Goal: Information Seeking & Learning: Find specific fact

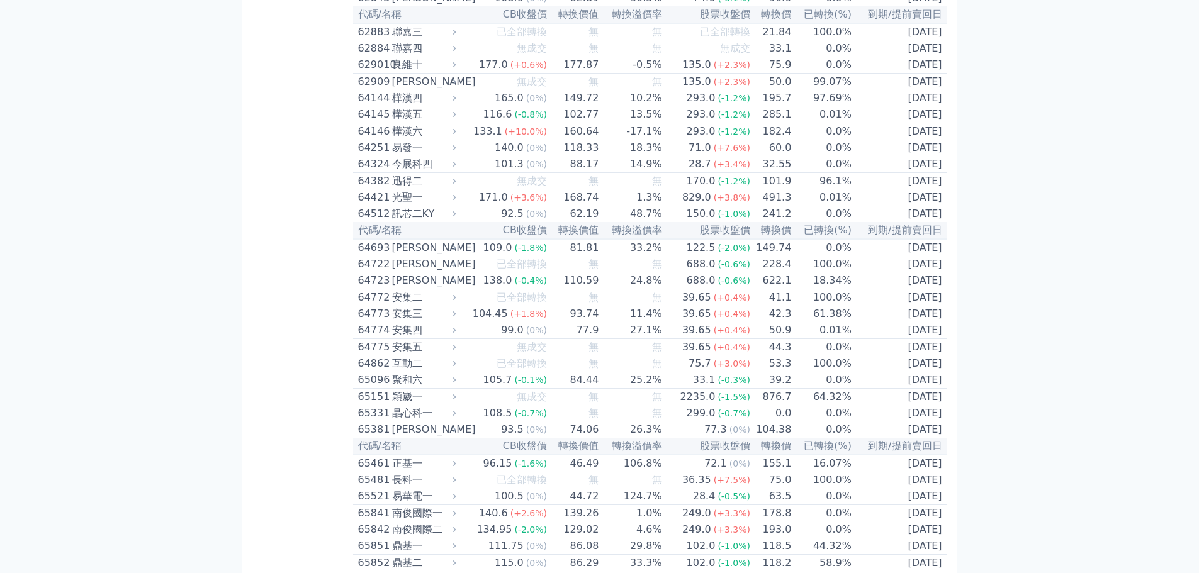
scroll to position [5472, 0]
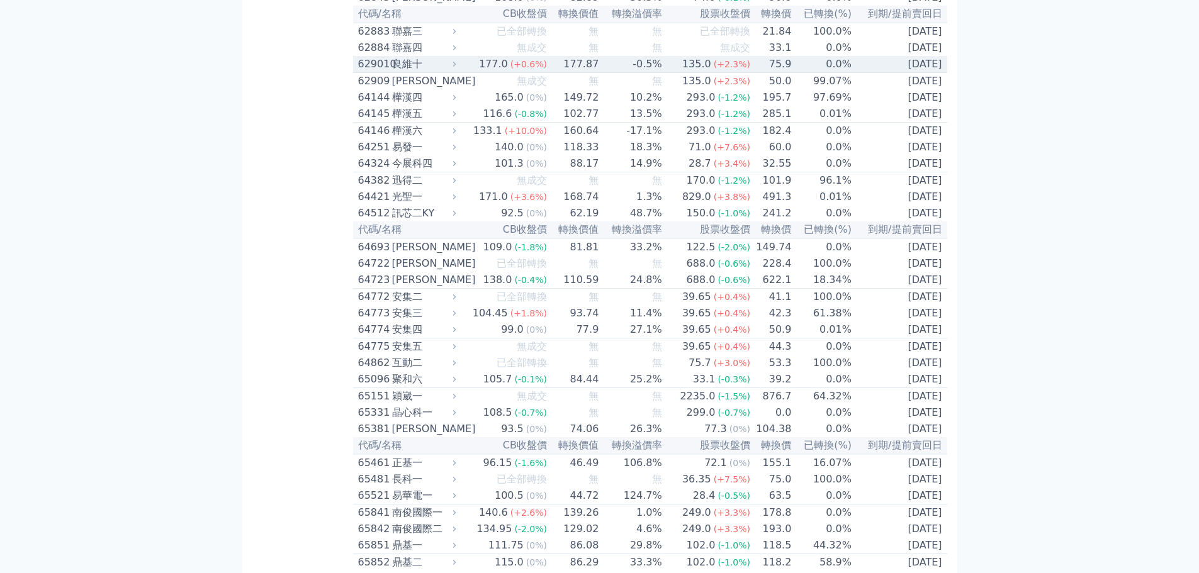
click at [408, 72] on div "良維十" at bounding box center [423, 64] width 62 height 15
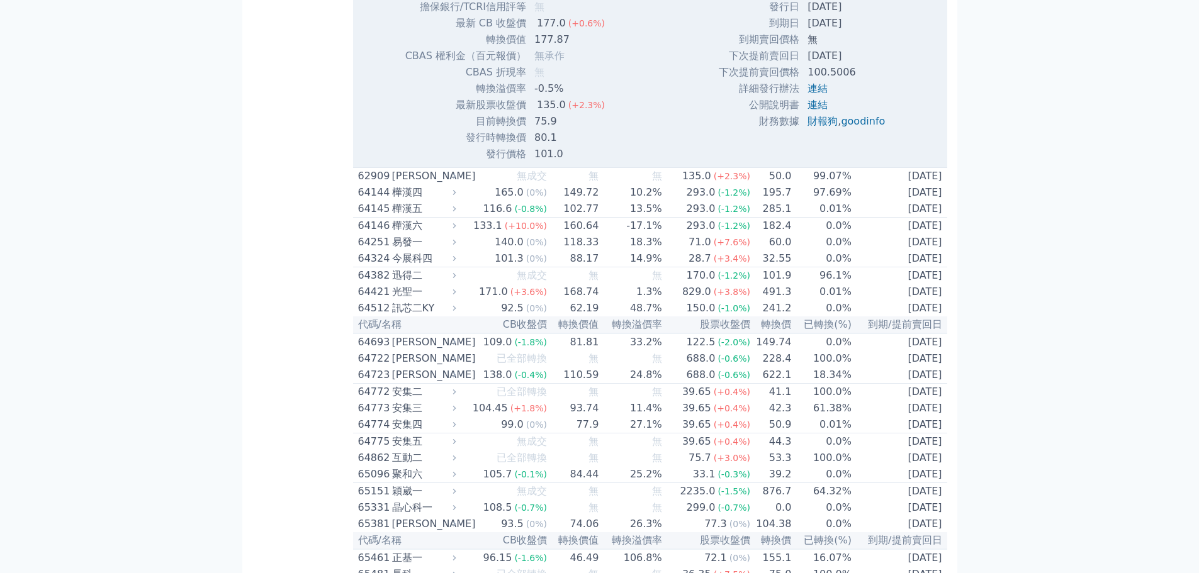
scroll to position [5787, 0]
drag, startPoint x: 815, startPoint y: 389, endPoint x: 864, endPoint y: 387, distance: 48.5
click at [864, 14] on td "[DATE]" at bounding box center [847, 6] width 95 height 16
drag, startPoint x: 827, startPoint y: 388, endPoint x: 865, endPoint y: 388, distance: 37.7
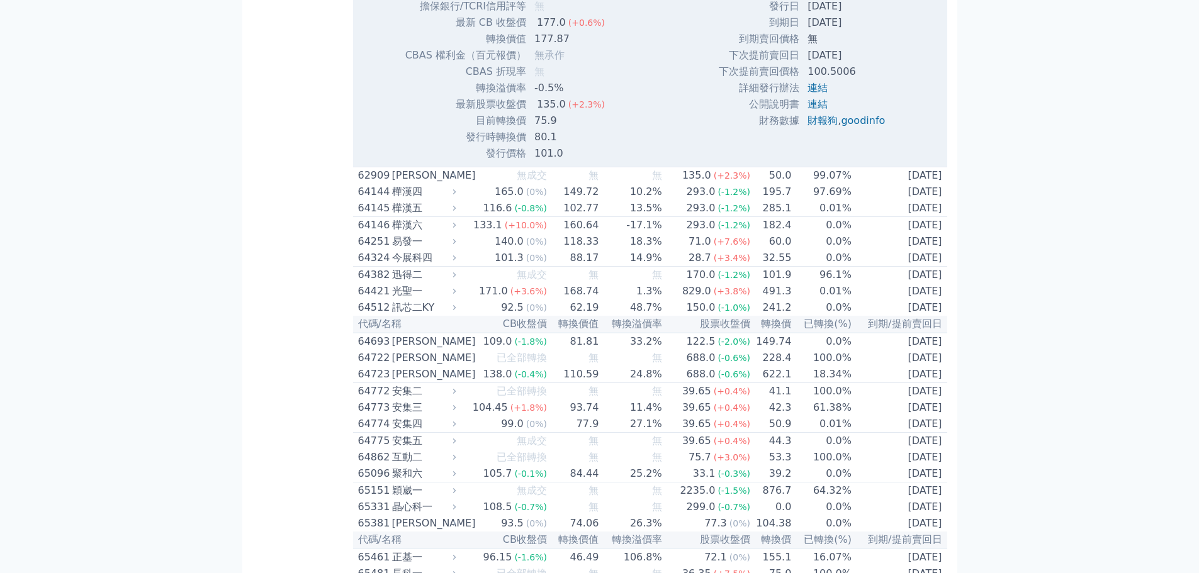
click at [865, 14] on td "[DATE]" at bounding box center [847, 6] width 95 height 16
drag, startPoint x: 822, startPoint y: 405, endPoint x: 877, endPoint y: 403, distance: 55.4
click at [877, 31] on td "[DATE]" at bounding box center [847, 22] width 95 height 16
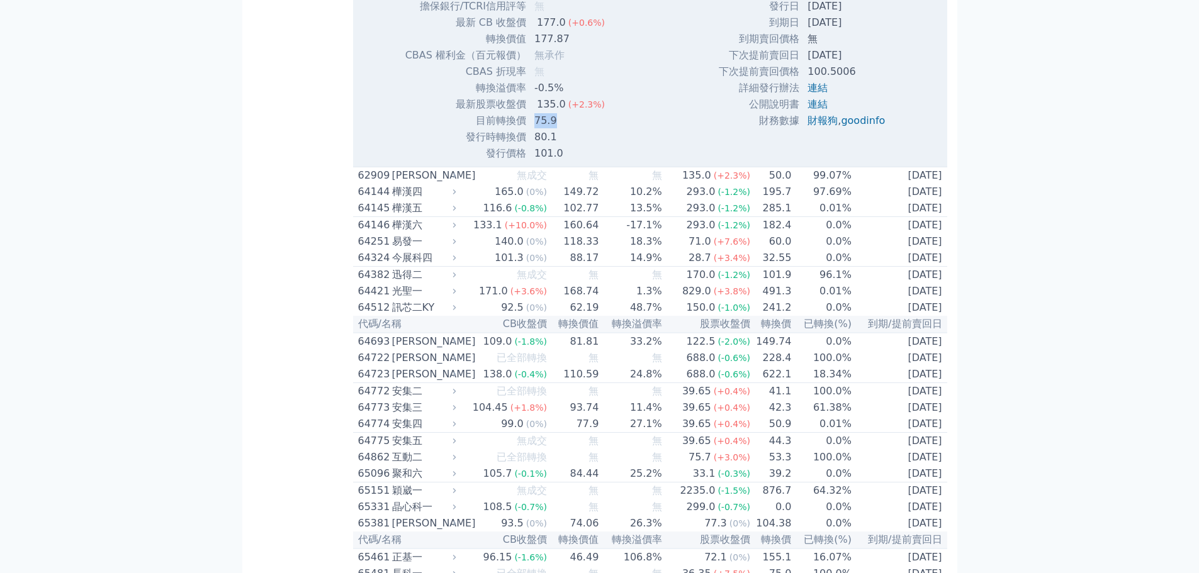
drag, startPoint x: 538, startPoint y: 499, endPoint x: 557, endPoint y: 498, distance: 18.9
click at [557, 129] on td "75.9" at bounding box center [571, 121] width 88 height 16
